Goal: Check status: Check status

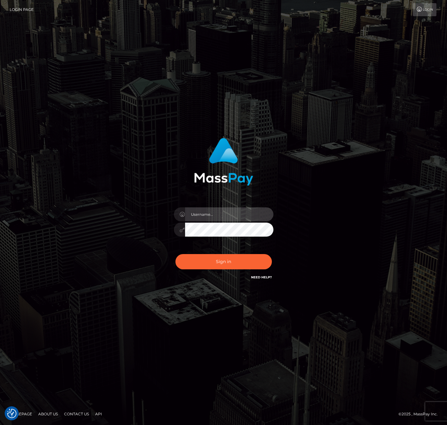
click at [231, 220] on input "text" at bounding box center [229, 214] width 88 height 14
type input "speralta"
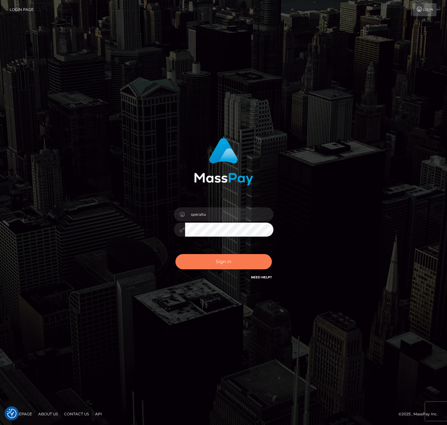
click at [211, 256] on button "Sign in" at bounding box center [223, 261] width 96 height 15
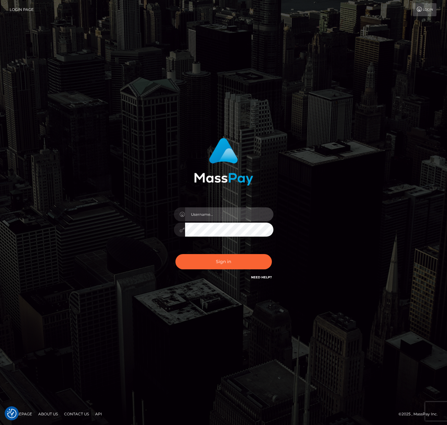
click at [222, 213] on input "text" at bounding box center [229, 214] width 88 height 14
type input "speralta"
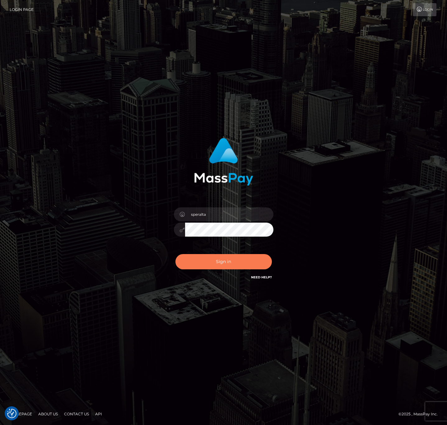
click at [227, 257] on button "Sign in" at bounding box center [223, 261] width 96 height 15
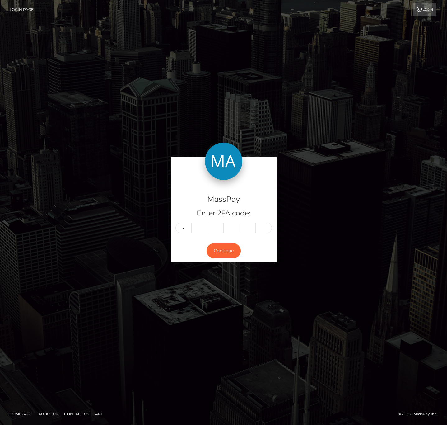
type input "6"
type input "7"
type input "2"
type input "6"
type input "1"
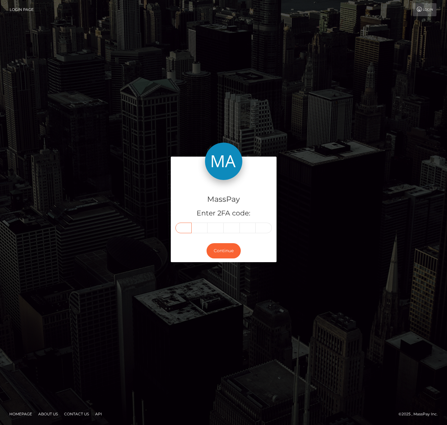
type input "6"
type input "7"
type input "2"
type input "6"
type input "1"
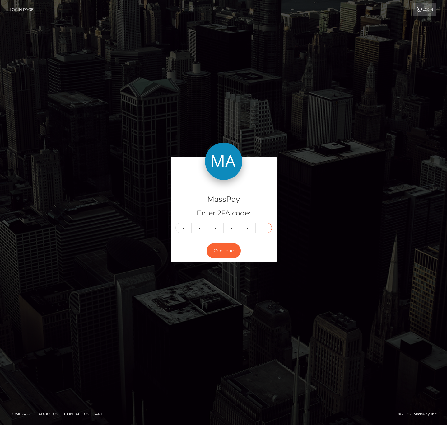
type input "2"
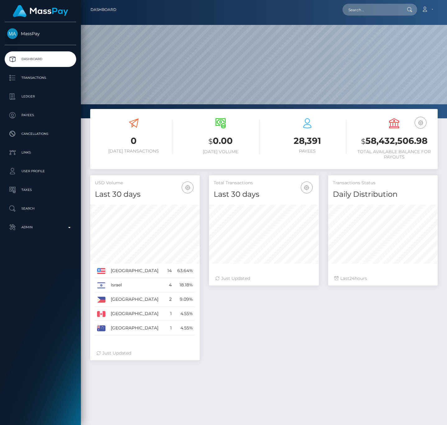
scroll to position [110, 110]
click at [57, 78] on p "Transactions" at bounding box center [40, 77] width 67 height 9
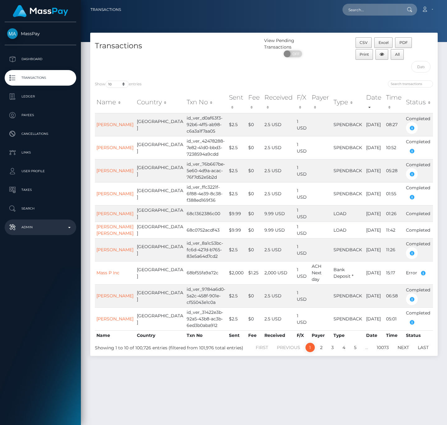
click at [33, 229] on p "Admin" at bounding box center [40, 226] width 67 height 9
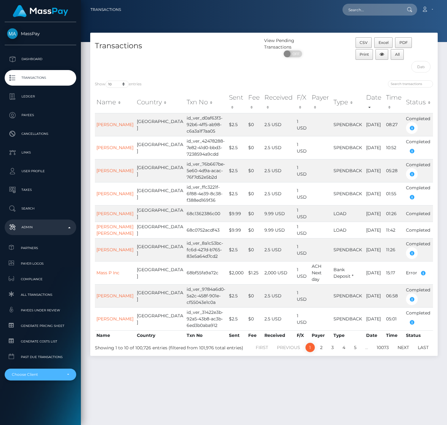
click at [39, 377] on div "Choose Client" at bounding box center [41, 374] width 72 height 12
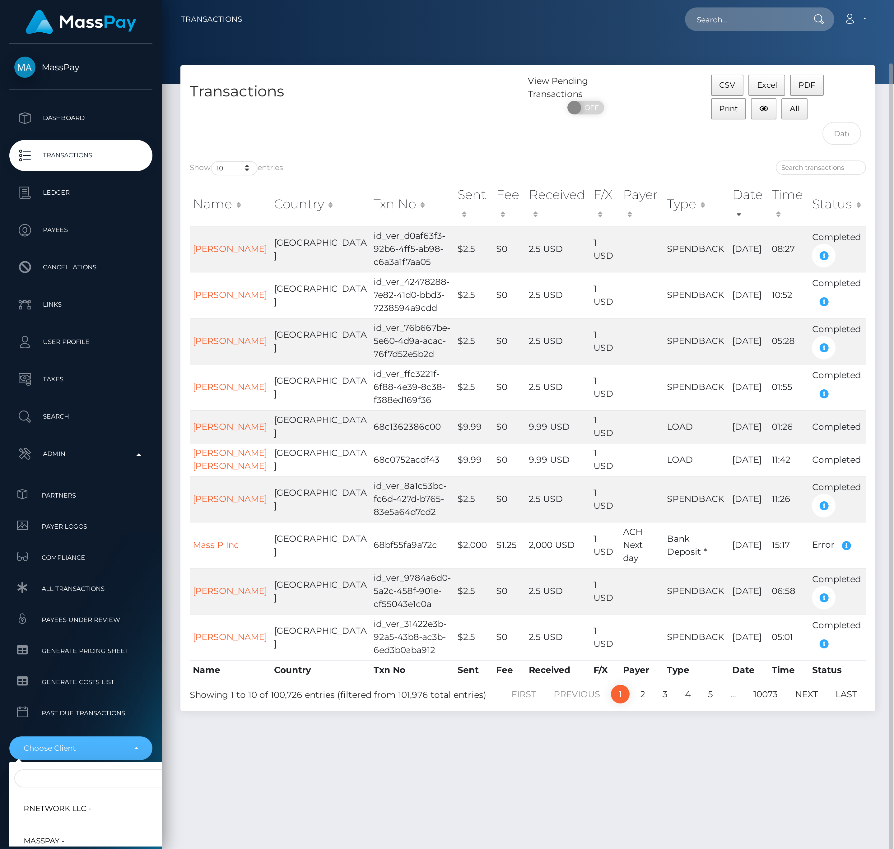
scroll to position [16, 0]
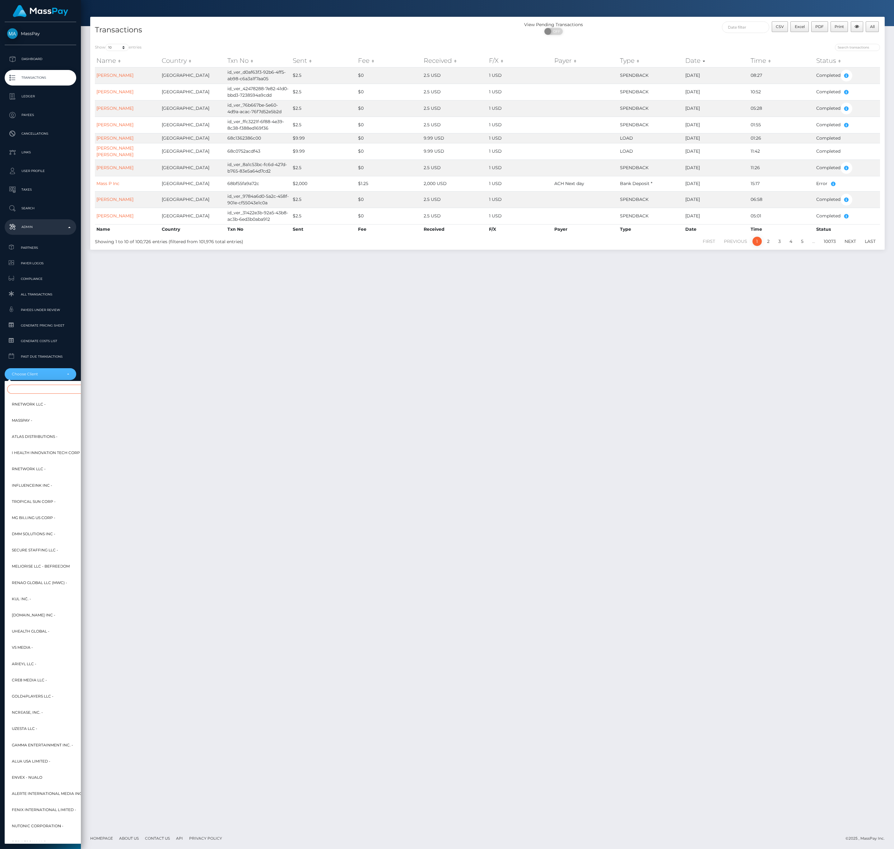
click at [54, 387] on input "Search" at bounding box center [75, 389] width 137 height 9
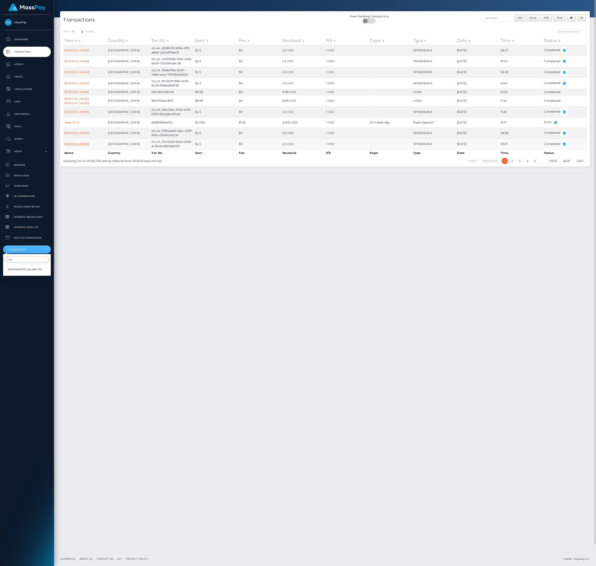
scroll to position [0, 0]
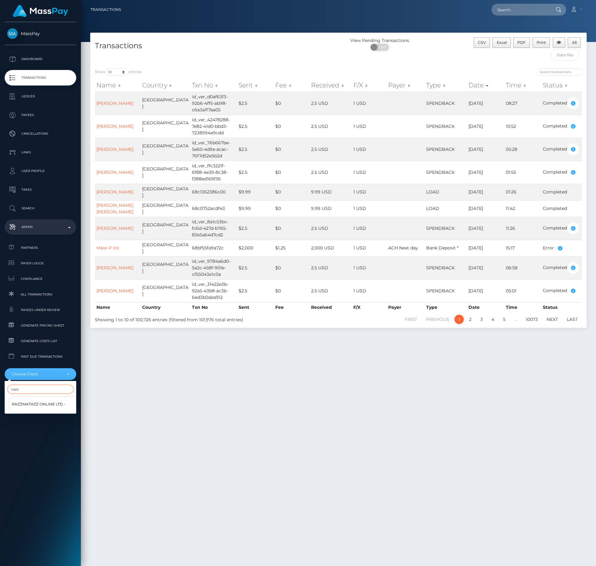
type input "razz"
click at [27, 404] on span "Razzmatazz Online Ltd -" at bounding box center [39, 404] width 54 height 8
select select "155"
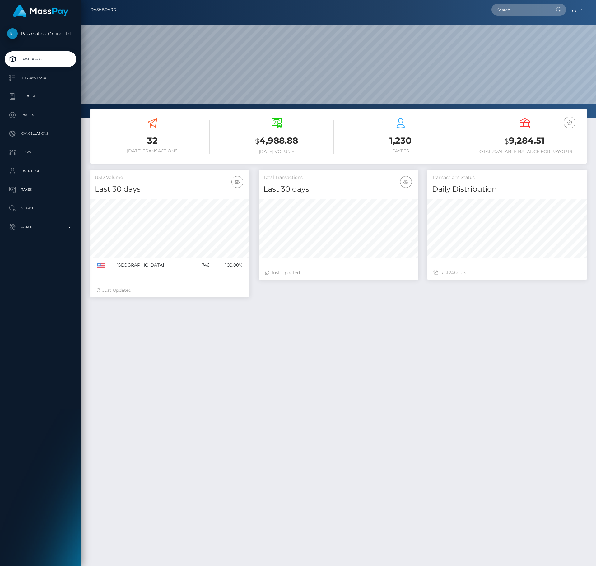
scroll to position [110, 159]
click at [38, 78] on p "Transactions" at bounding box center [40, 77] width 67 height 9
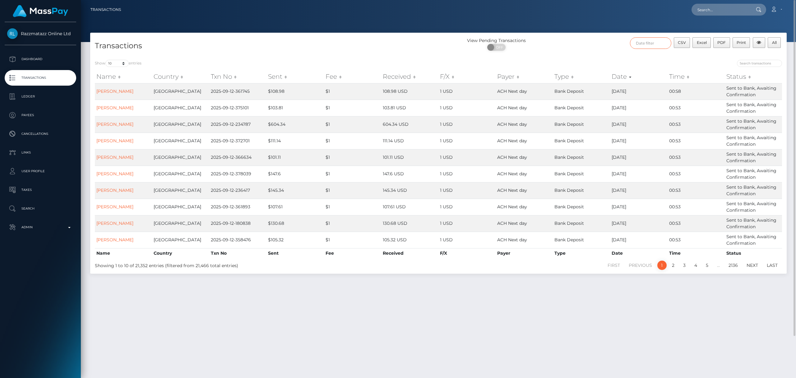
click at [596, 40] on input "text" at bounding box center [650, 43] width 41 height 12
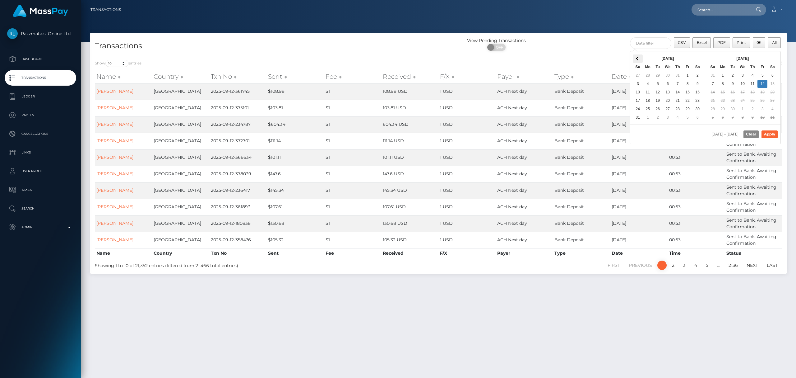
click at [596, 60] on th at bounding box center [638, 58] width 10 height 8
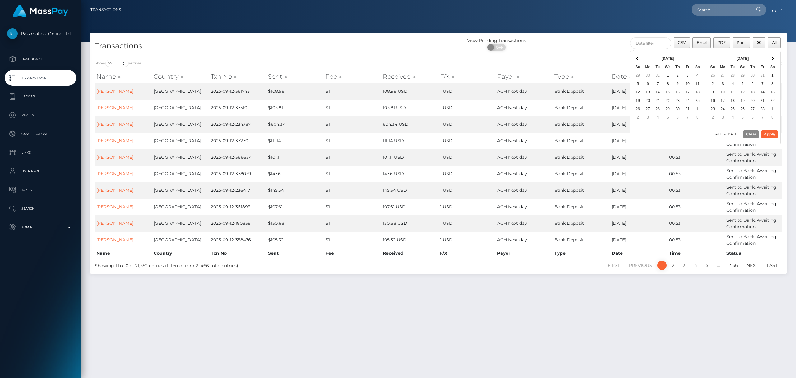
click at [596, 60] on th at bounding box center [638, 58] width 10 height 8
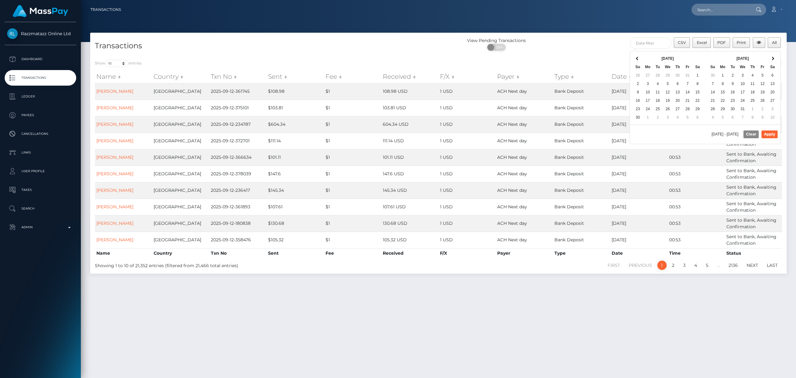
click at [596, 60] on th at bounding box center [638, 58] width 10 height 8
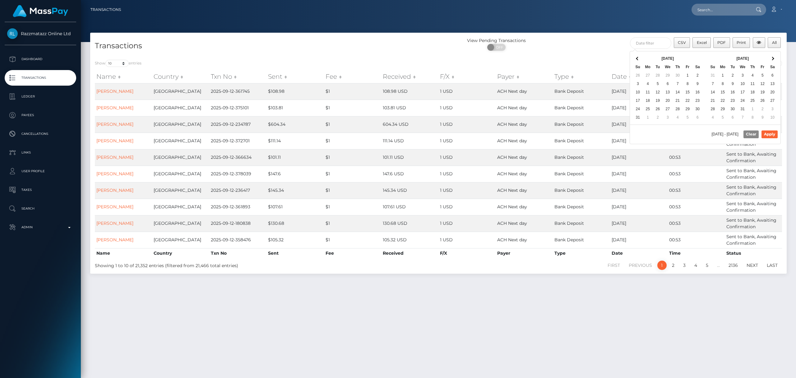
click at [596, 60] on th at bounding box center [638, 58] width 10 height 8
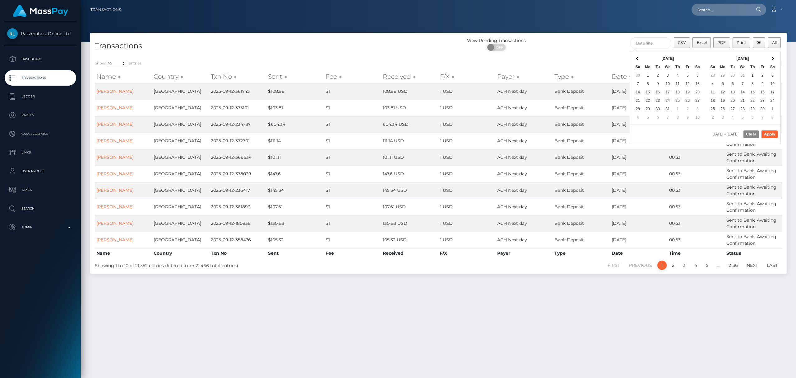
click at [596, 60] on th at bounding box center [638, 58] width 10 height 8
click at [596, 314] on div "Transactions View Pending Transactions ON OFF CSV Excel PDF Print All Show 10 2…" at bounding box center [439, 202] width 716 height 339
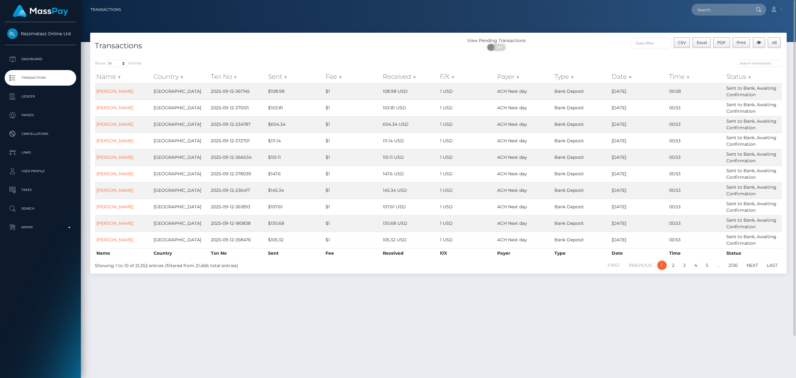
click at [125, 58] on div "Show 10 25 50 100 250 500 1,000 3,500 All entries Name Country Txn No Sent Fee …" at bounding box center [438, 164] width 697 height 218
drag, startPoint x: 121, startPoint y: 62, endPoint x: 147, endPoint y: 103, distance: 48.0
click at [121, 62] on select "10 25 50 100 250 500 1,000 3,500 All" at bounding box center [116, 63] width 23 height 7
select select "-1"
click at [106, 60] on select "10 25 50 100 250 500 1,000 3,500 All" at bounding box center [116, 63] width 23 height 7
